Goal: Use online tool/utility: Use online tool/utility

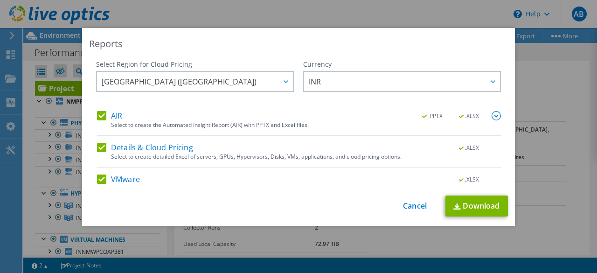
select select "[GEOGRAPHIC_DATA]"
select select "INR"
